Goal: Check status: Check status

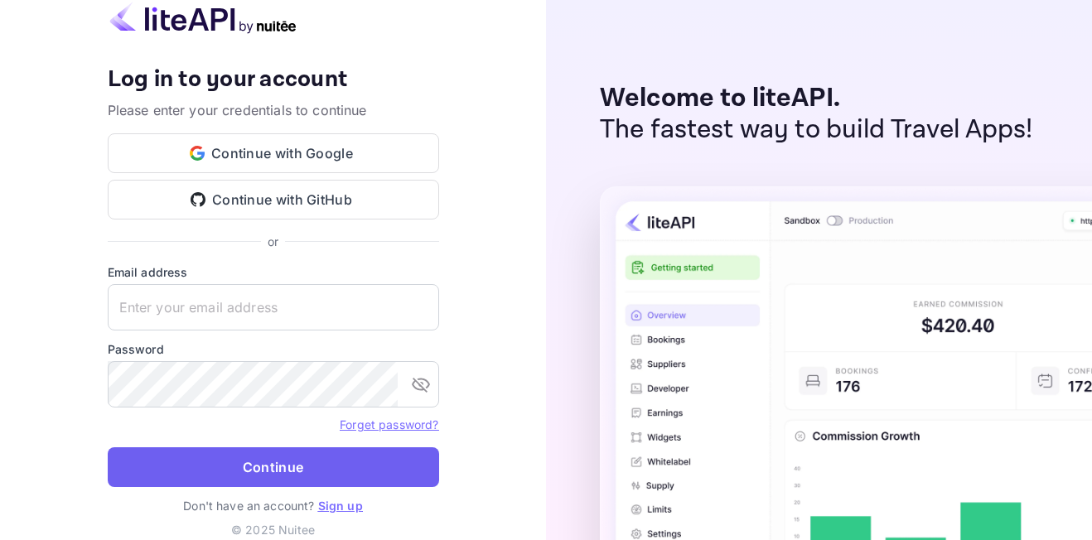
type input "[EMAIL_ADDRESS][DOMAIN_NAME]"
click at [311, 468] on button "Continue" at bounding box center [273, 467] width 331 height 40
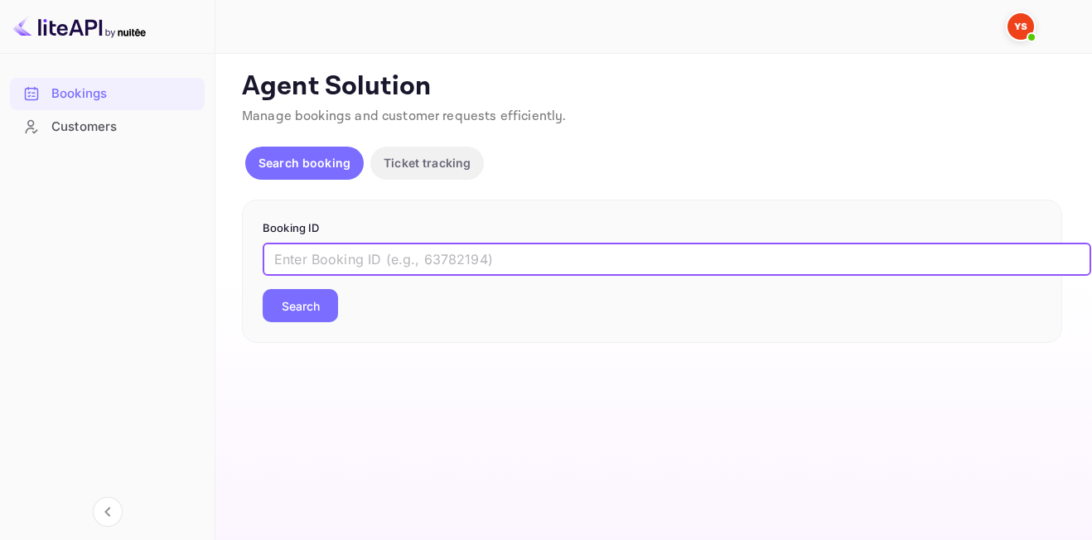
click at [394, 250] on input "text" at bounding box center [677, 259] width 828 height 33
paste input "9308762"
type input "9308762"
click at [272, 312] on button "Search" at bounding box center [300, 305] width 75 height 33
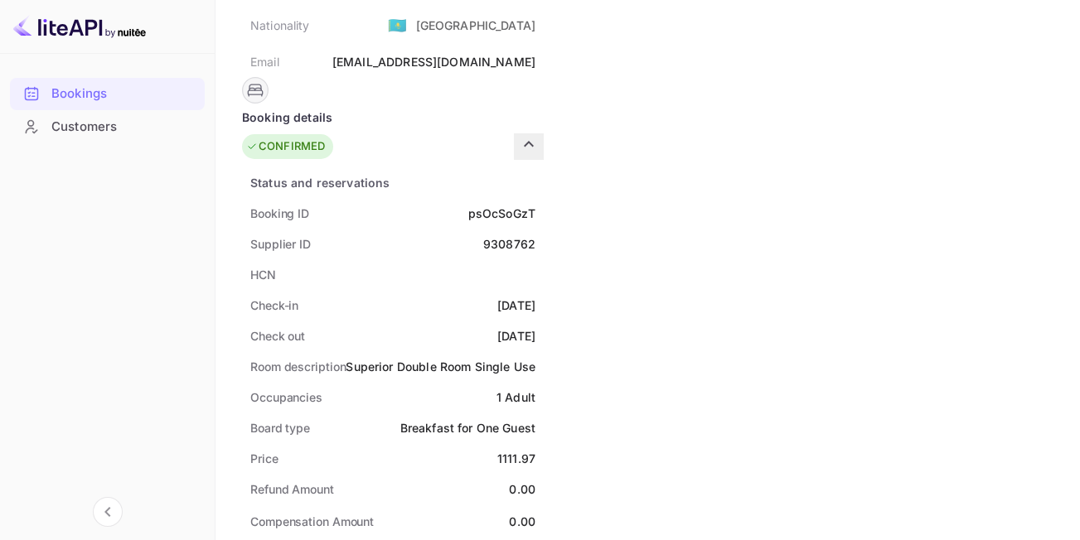
scroll to position [249, 0]
